Goal: Use online tool/utility: Utilize a website feature to perform a specific function

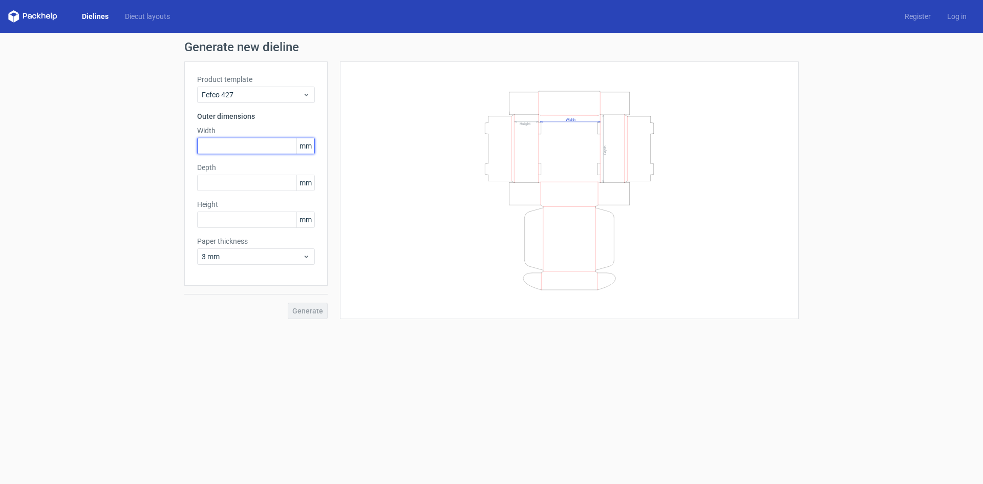
click at [257, 141] on input "text" at bounding box center [256, 146] width 118 height 16
type input "28"
click at [232, 184] on input "text" at bounding box center [256, 183] width 118 height 16
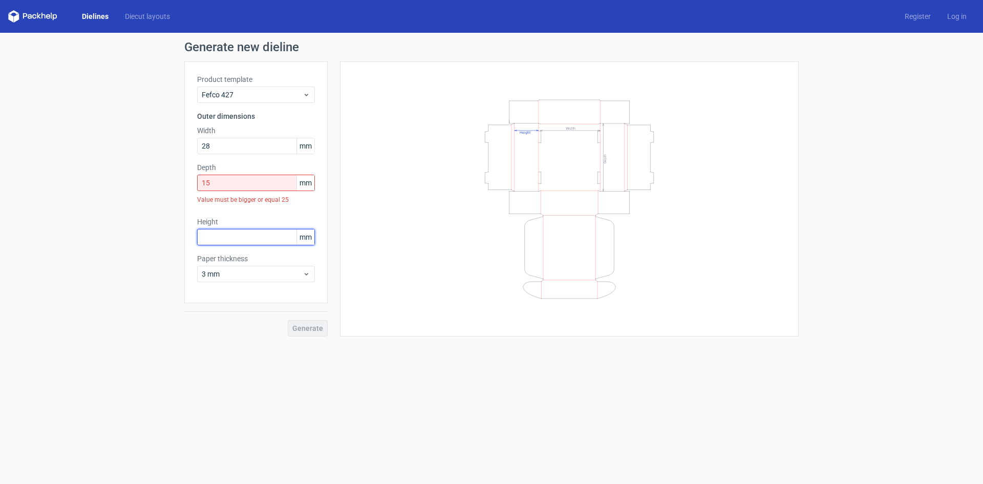
click at [232, 221] on div "Height mm" at bounding box center [256, 231] width 118 height 29
click at [227, 186] on input "15" at bounding box center [256, 183] width 118 height 16
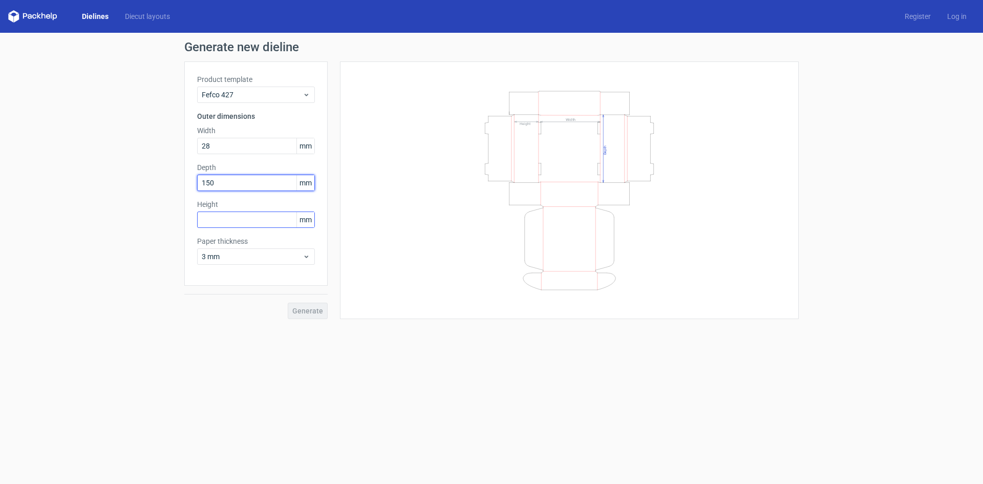
type input "150"
click at [229, 218] on input "text" at bounding box center [256, 220] width 118 height 16
type input "80"
click at [296, 311] on span "Generate" at bounding box center [307, 310] width 31 height 7
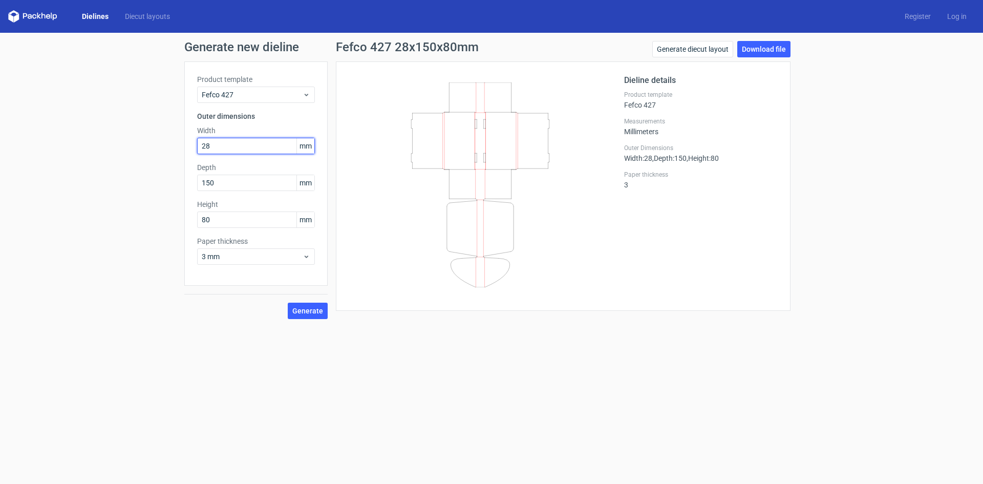
click at [230, 147] on input "28" at bounding box center [256, 146] width 118 height 16
type input "280"
click at [304, 308] on span "Generate" at bounding box center [307, 310] width 31 height 7
click at [684, 52] on link "Generate diecut layout" at bounding box center [693, 49] width 81 height 16
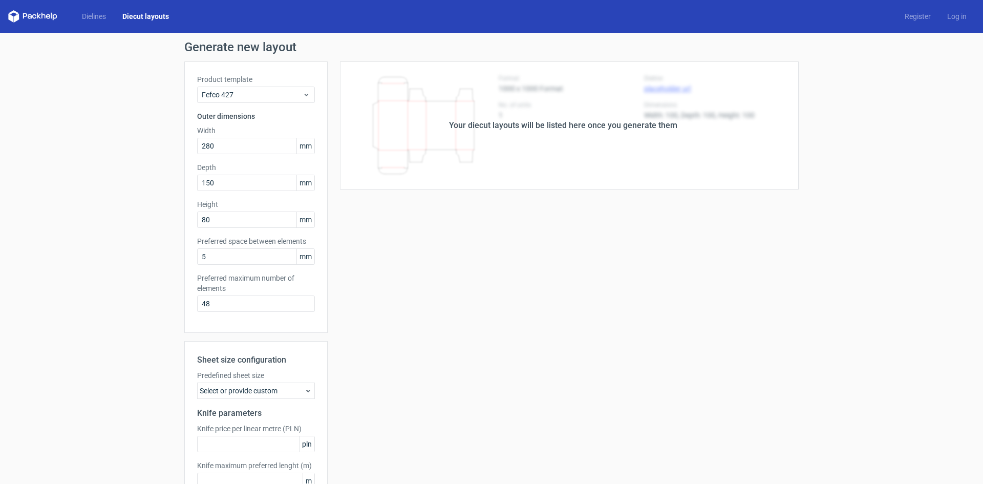
click at [146, 11] on link "Diecut layouts" at bounding box center [145, 16] width 63 height 10
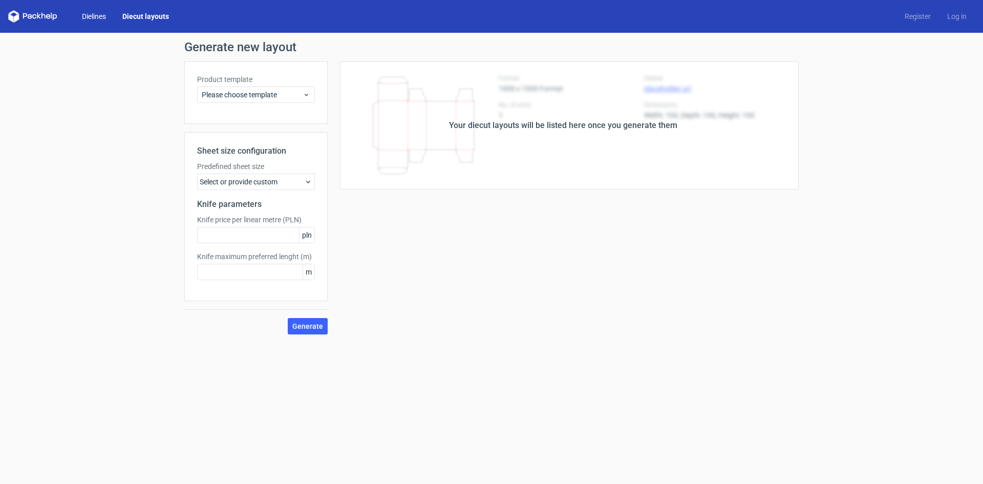
click at [102, 14] on link "Dielines" at bounding box center [94, 16] width 40 height 10
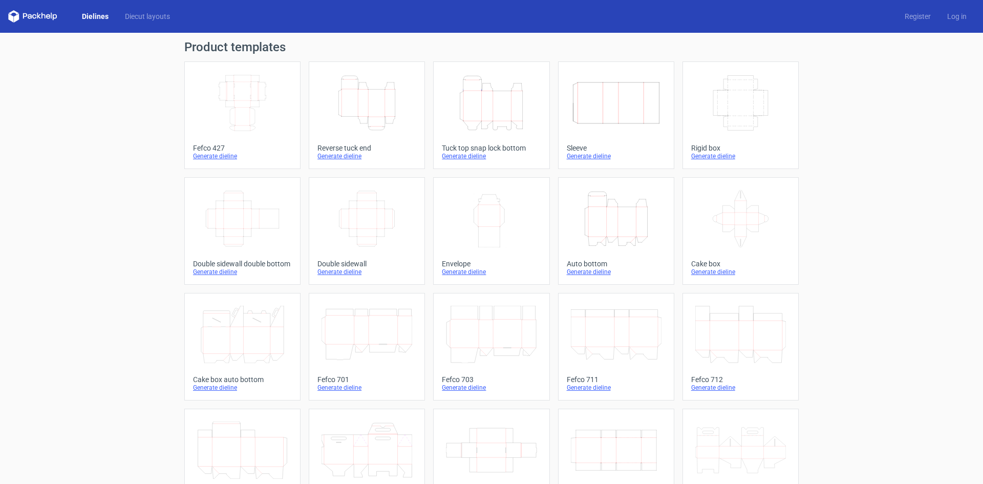
click at [250, 218] on icon "Width Depth Height" at bounding box center [242, 218] width 91 height 57
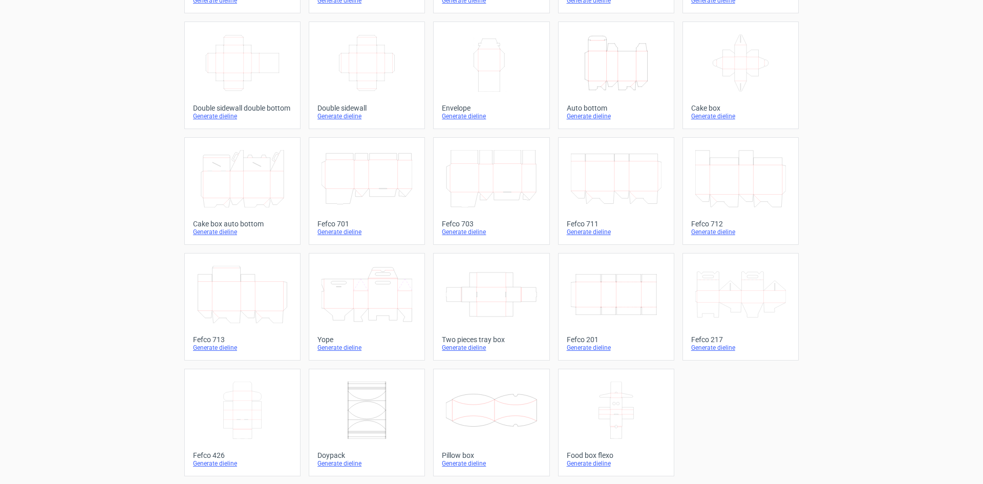
scroll to position [156, 0]
